Goal: Navigation & Orientation: Find specific page/section

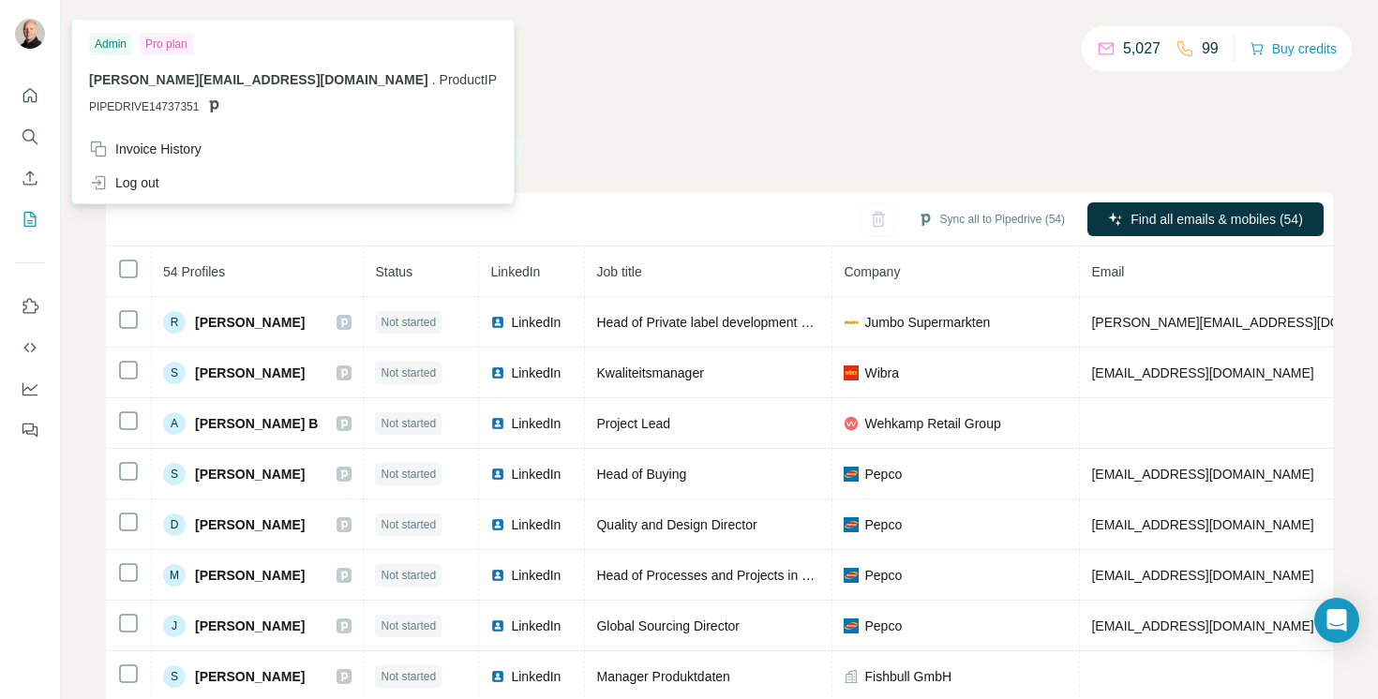
scroll to position [2, 445]
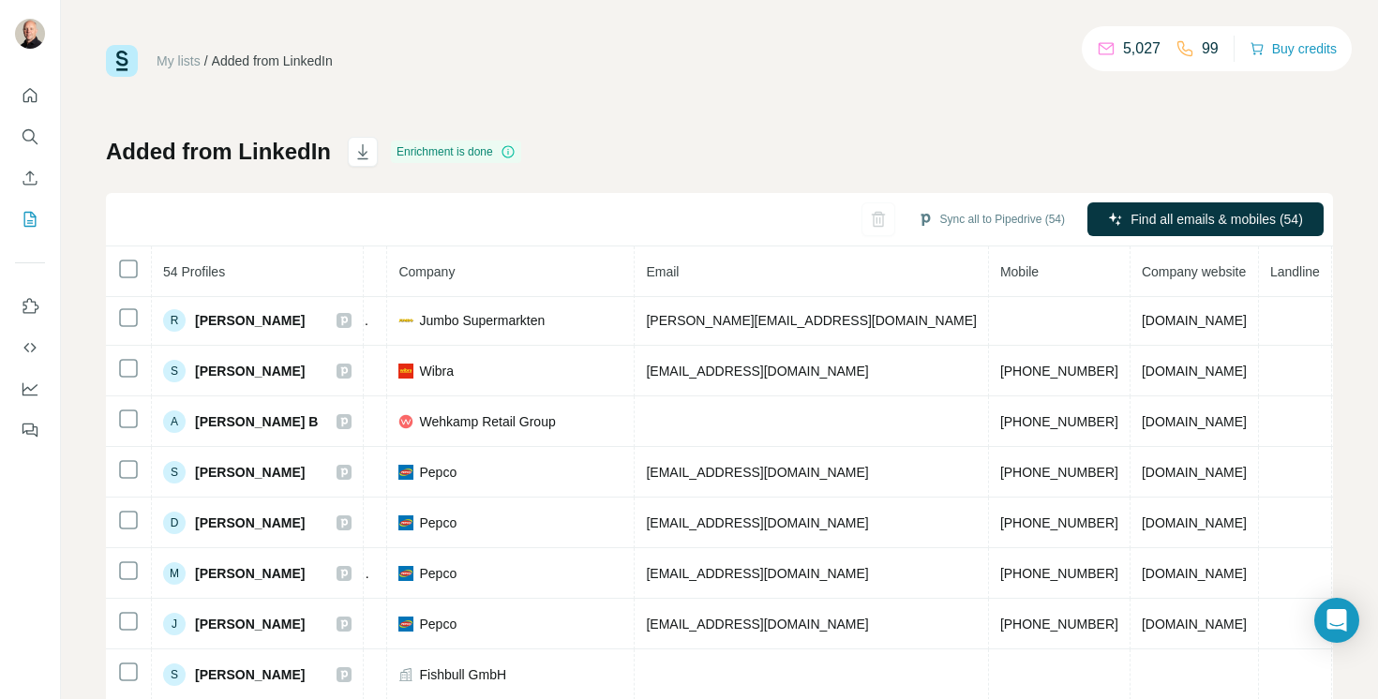
click at [399, 61] on div "My lists / Added from LinkedIn 5,027 99 Buy credits" at bounding box center [719, 61] width 1227 height 32
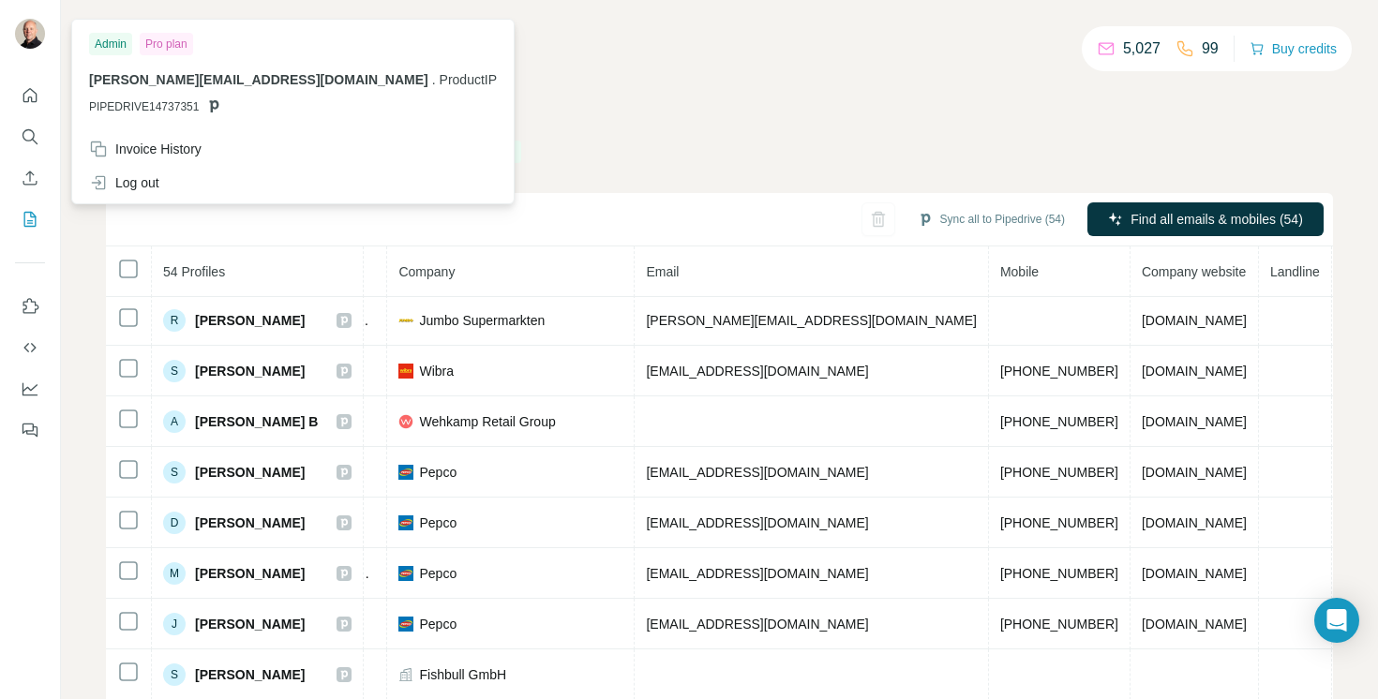
click at [34, 21] on img at bounding box center [30, 34] width 30 height 30
click at [23, 34] on img at bounding box center [30, 34] width 30 height 30
click at [842, 127] on div "My lists / Added from LinkedIn 5,027 99 Buy credits Added from LinkedIn Enrichm…" at bounding box center [719, 393] width 1227 height 697
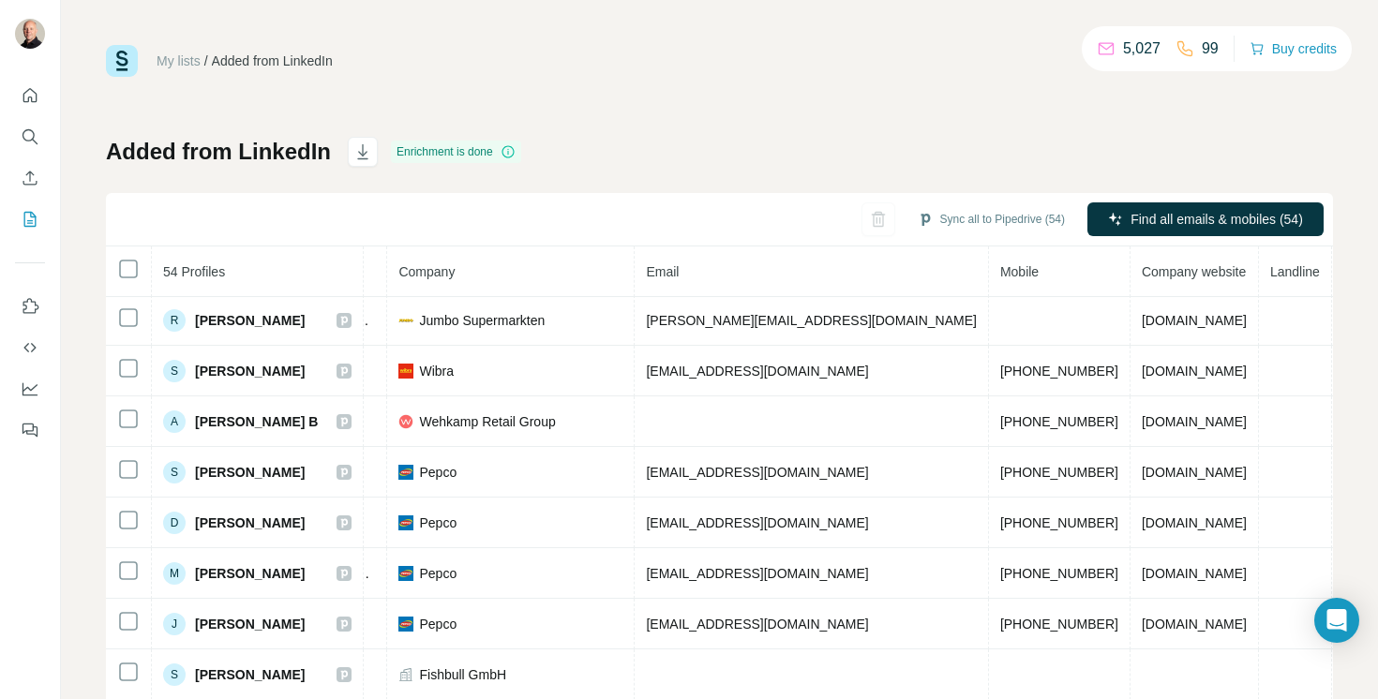
click at [127, 60] on img at bounding box center [122, 61] width 32 height 32
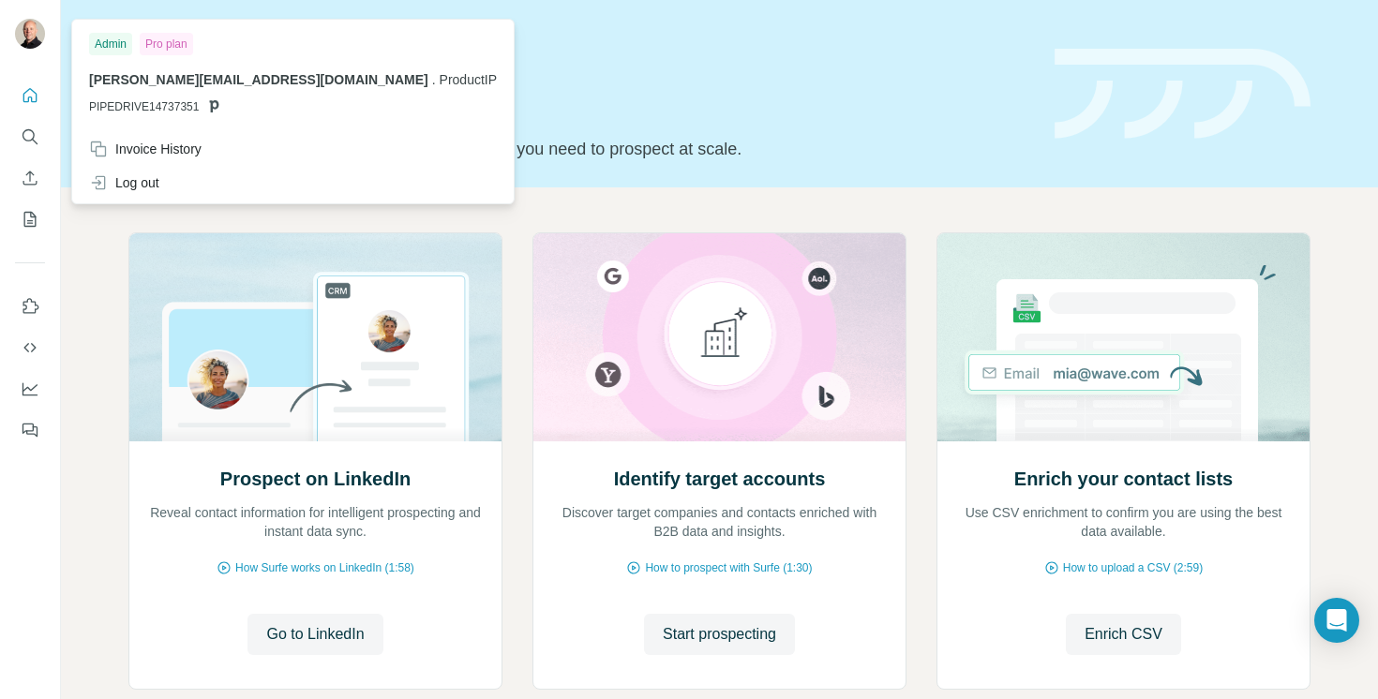
click at [30, 41] on img at bounding box center [30, 34] width 30 height 30
click at [35, 99] on icon "Quick start" at bounding box center [30, 95] width 19 height 19
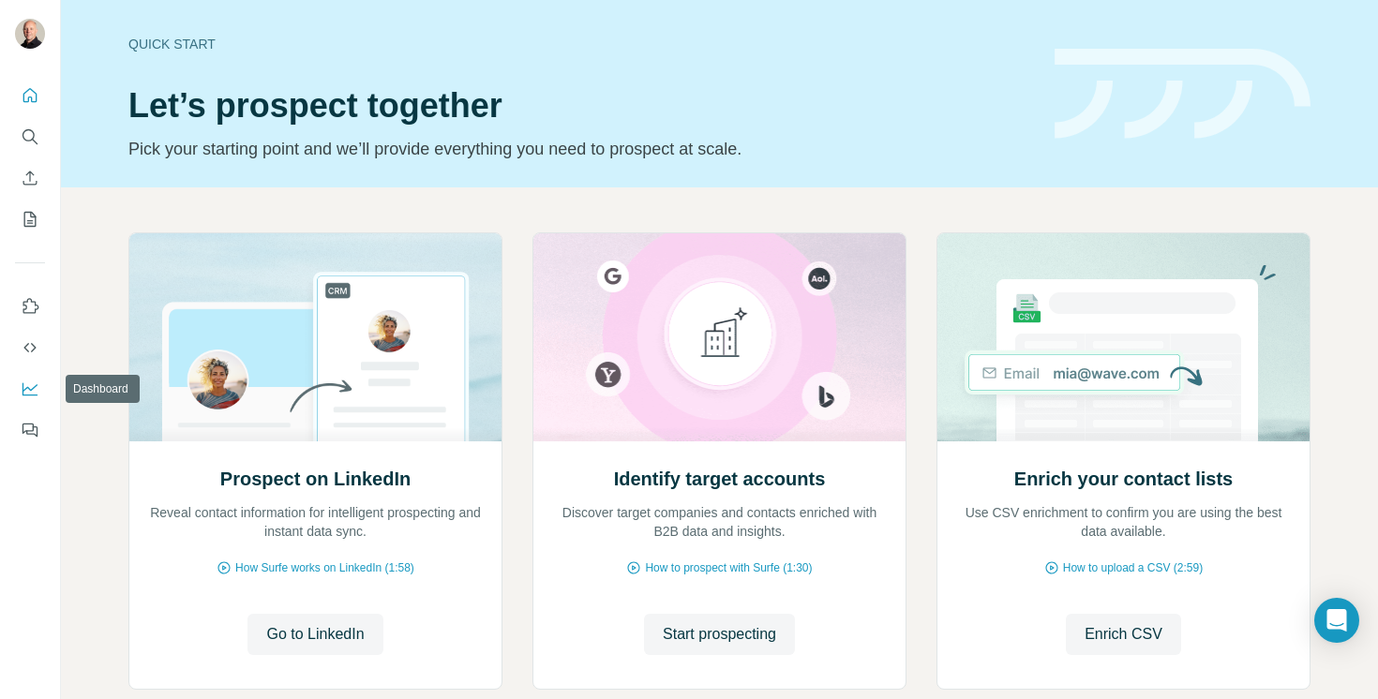
click at [32, 388] on icon "Dashboard" at bounding box center [30, 389] width 19 height 19
